Goal: Answer question/provide support

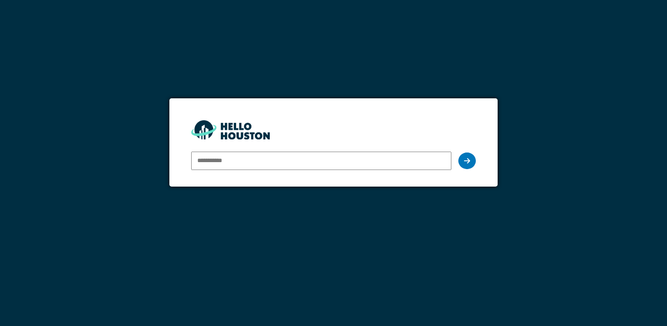
type input "**********"
click at [472, 160] on div at bounding box center [466, 160] width 17 height 17
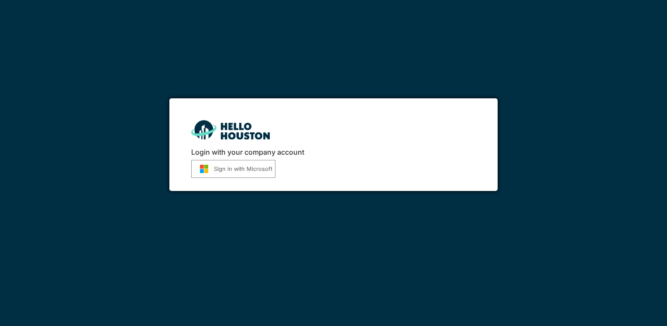
click at [241, 172] on button "Sign in with Microsoft" at bounding box center [233, 169] width 84 height 18
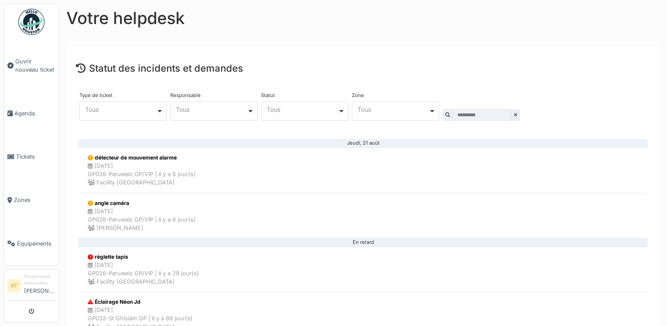
scroll to position [110, 0]
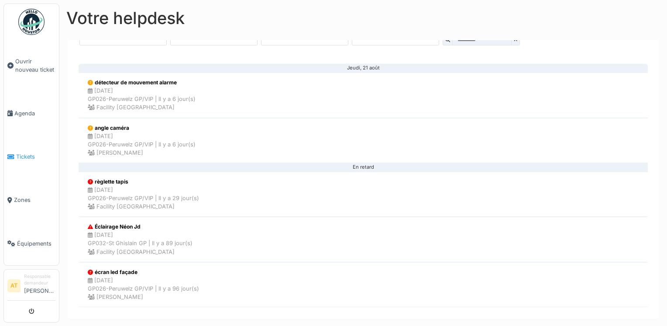
click at [25, 152] on span "Tickets" at bounding box center [35, 156] width 39 height 8
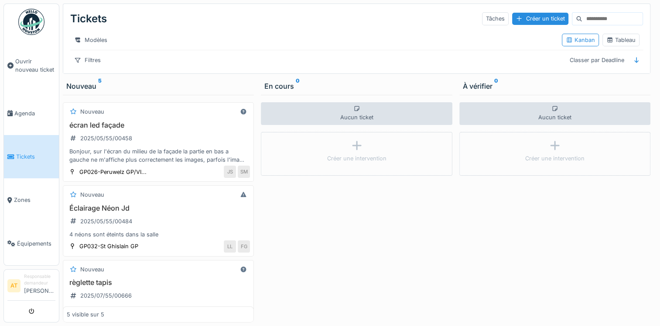
click at [79, 91] on div "Nouveau 5" at bounding box center [158, 86] width 184 height 10
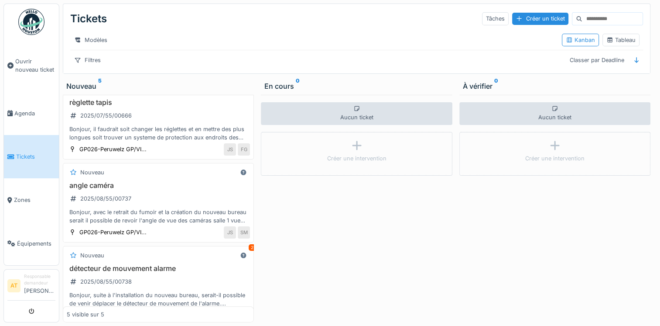
scroll to position [212, 0]
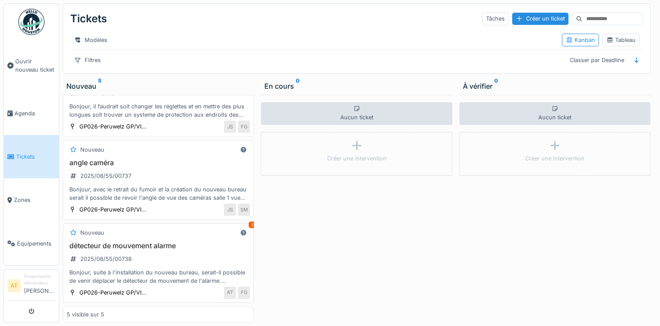
click at [113, 269] on div "Bonjour, suite à l'installation du nouveau bureau, serait-il possible de venir …" at bounding box center [158, 276] width 183 height 17
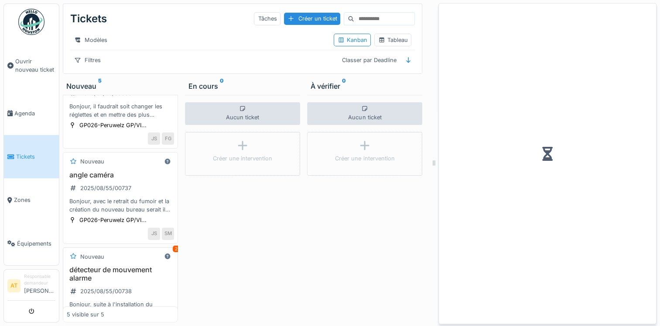
scroll to position [236, 0]
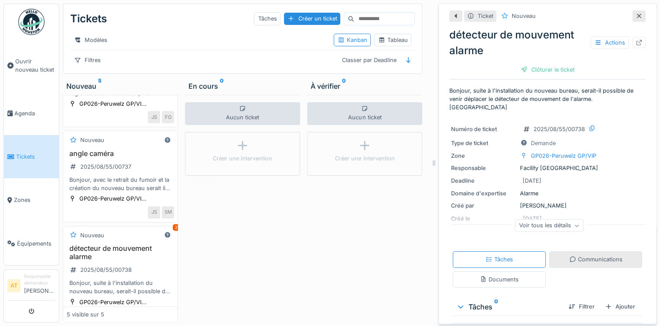
click at [592, 255] on div "Communications" at bounding box center [596, 259] width 53 height 8
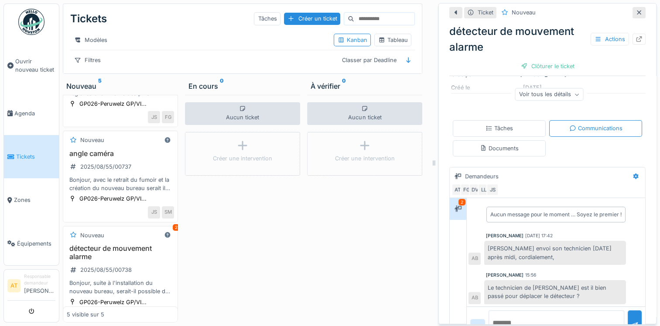
scroll to position [147, 0]
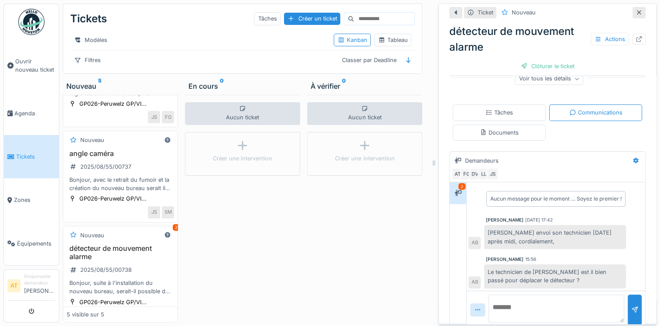
click at [503, 295] on textarea at bounding box center [557, 308] width 136 height 28
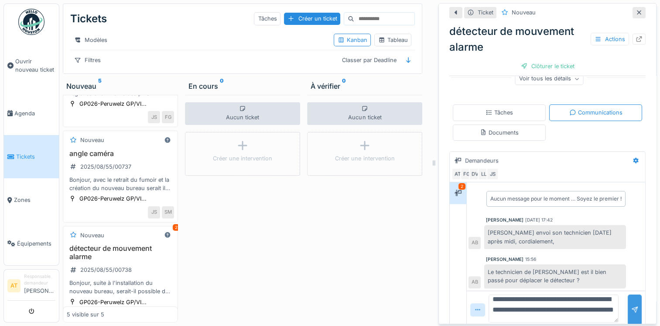
type textarea "**********"
click at [632, 305] on div at bounding box center [635, 309] width 7 height 8
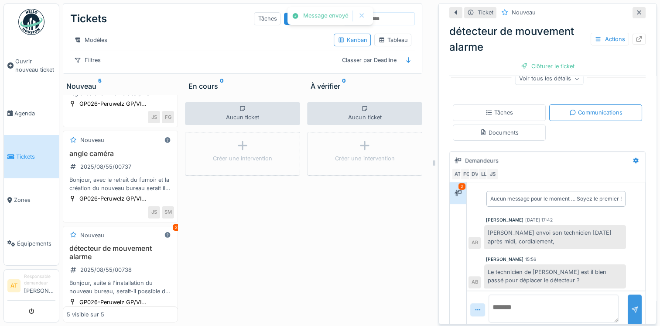
scroll to position [40, 0]
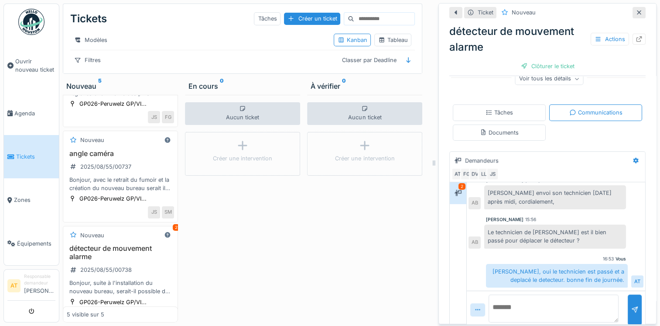
click at [30, 152] on span "Tickets" at bounding box center [35, 156] width 39 height 8
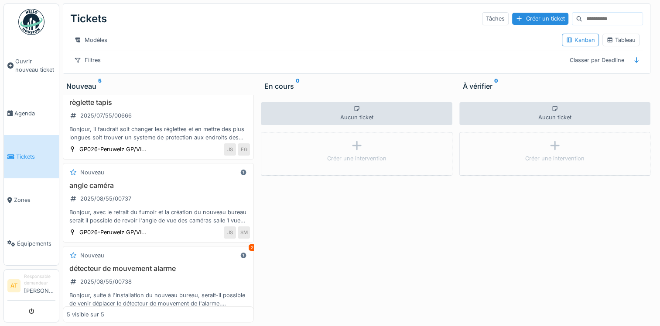
scroll to position [212, 0]
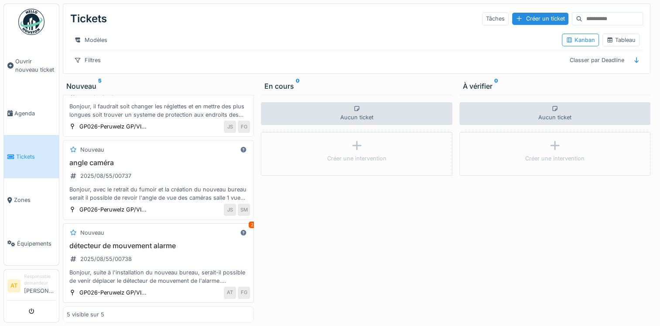
click at [129, 241] on h3 "détecteur de mouvement alarme" at bounding box center [158, 245] width 183 height 8
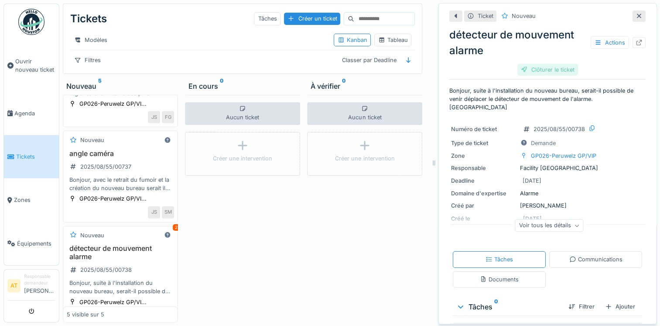
click at [541, 72] on div "Clôturer le ticket" at bounding box center [548, 70] width 61 height 12
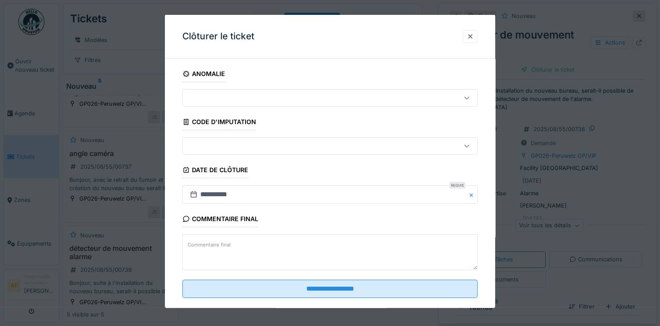
click at [342, 104] on div at bounding box center [329, 97] width 295 height 17
click at [309, 252] on textarea "Commentaire final" at bounding box center [329, 252] width 295 height 36
type textarea "*"
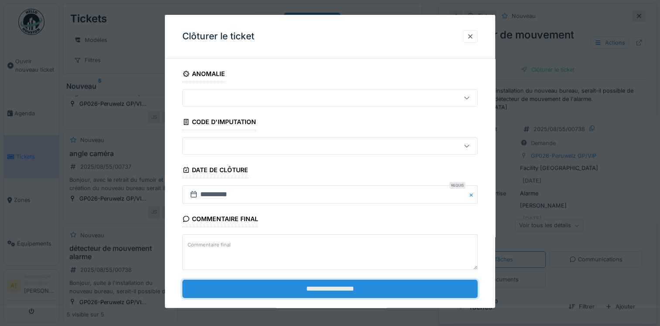
click at [328, 288] on input "**********" at bounding box center [329, 288] width 295 height 18
